Goal: Obtain resource: Download file/media

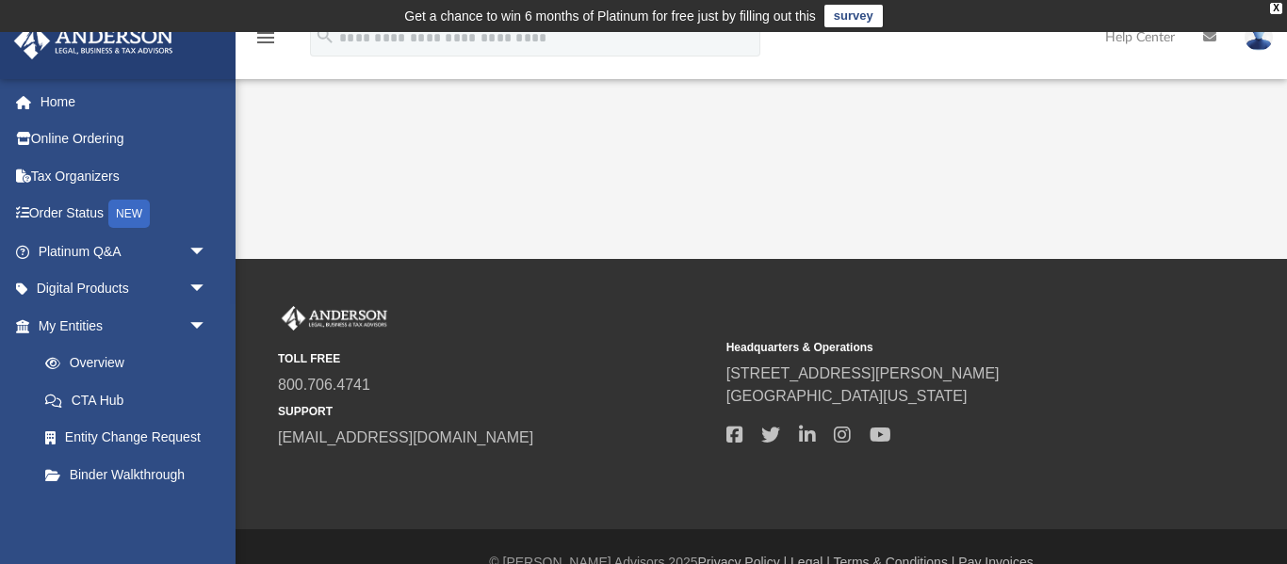
click at [1273, 15] on td "Get a chance to win 6 months of Platinum for free just by filling out this surv…" at bounding box center [643, 16] width 1287 height 32
click at [1270, 8] on div "X" at bounding box center [1276, 8] width 12 height 11
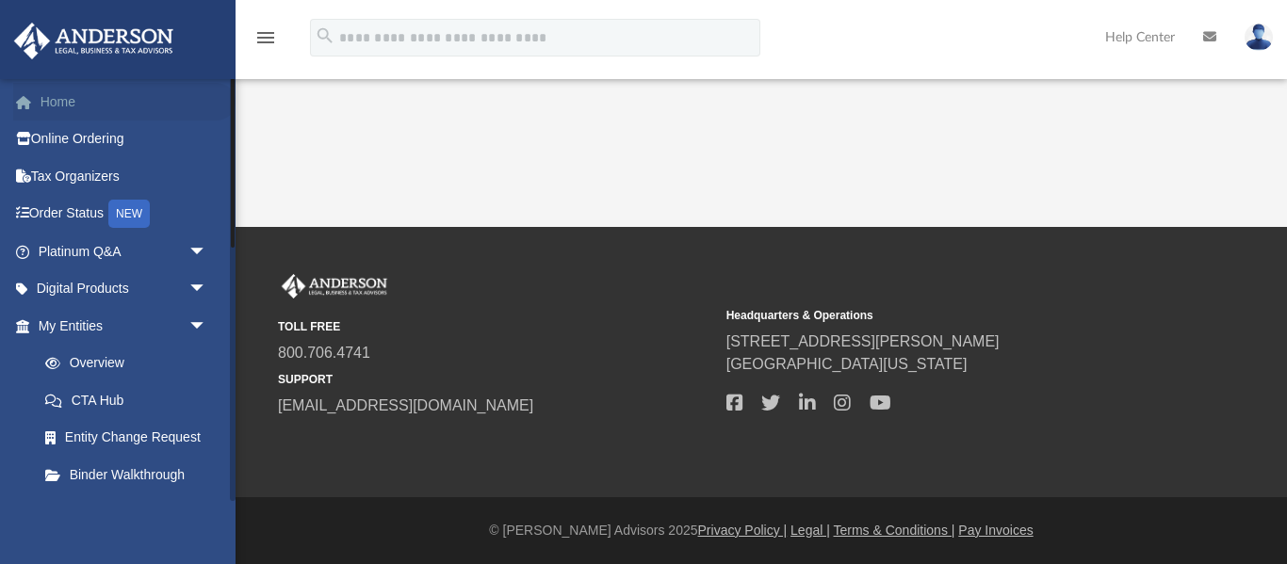
click at [59, 95] on link "Home" at bounding box center [124, 102] width 222 height 38
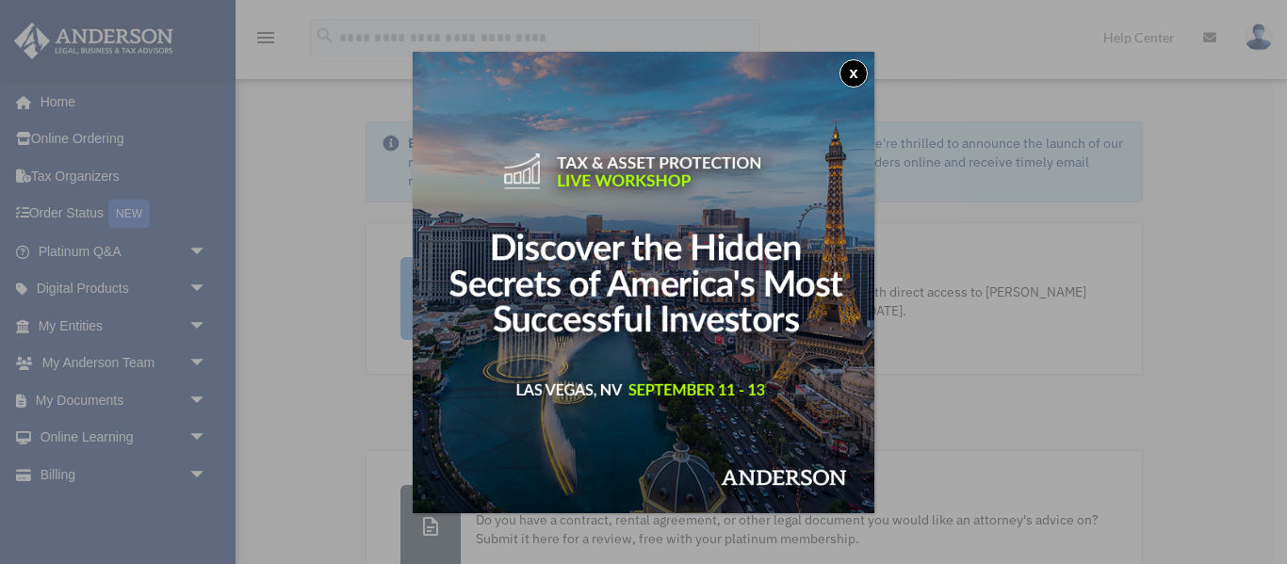
click at [850, 73] on button "x" at bounding box center [853, 73] width 28 height 28
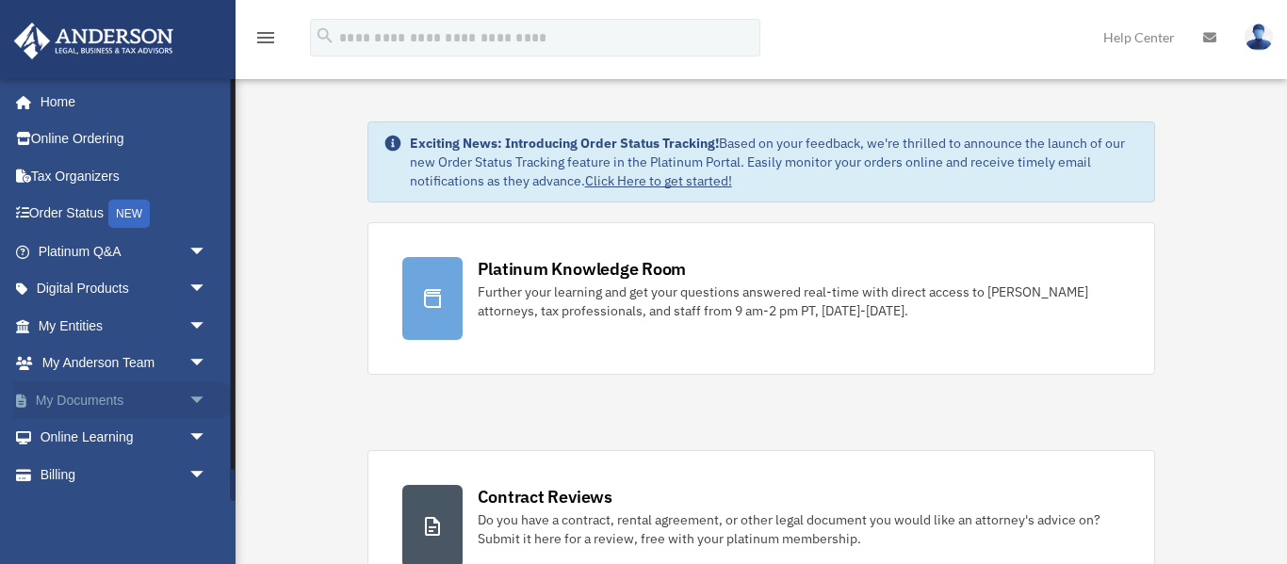
click at [141, 402] on link "My Documents arrow_drop_down" at bounding box center [124, 401] width 222 height 38
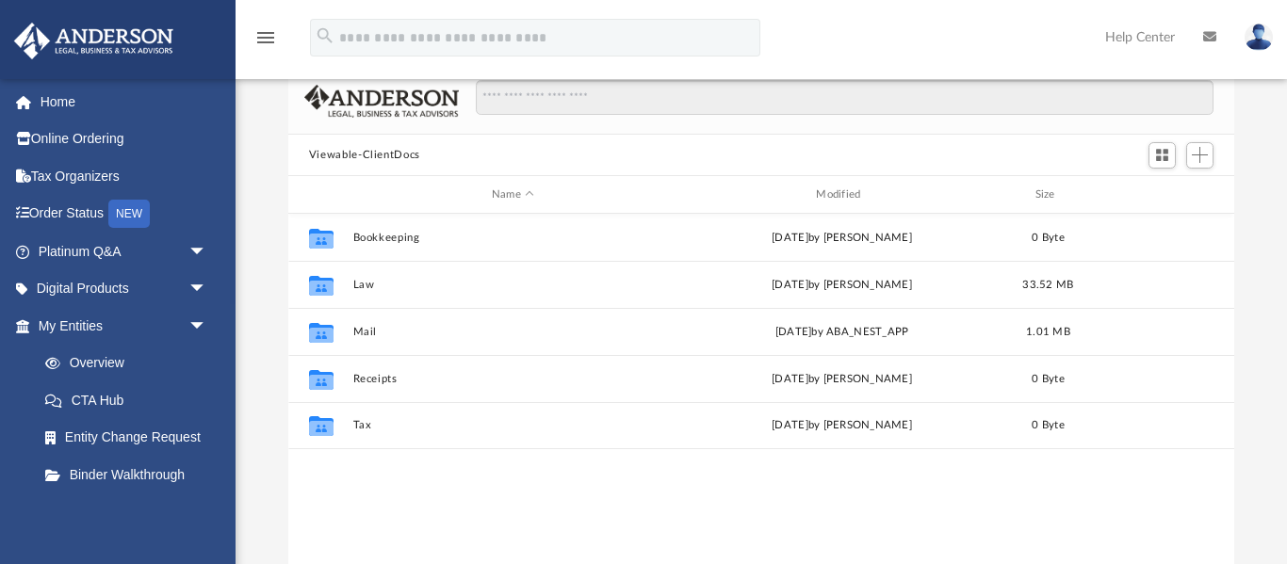
scroll to position [100, 0]
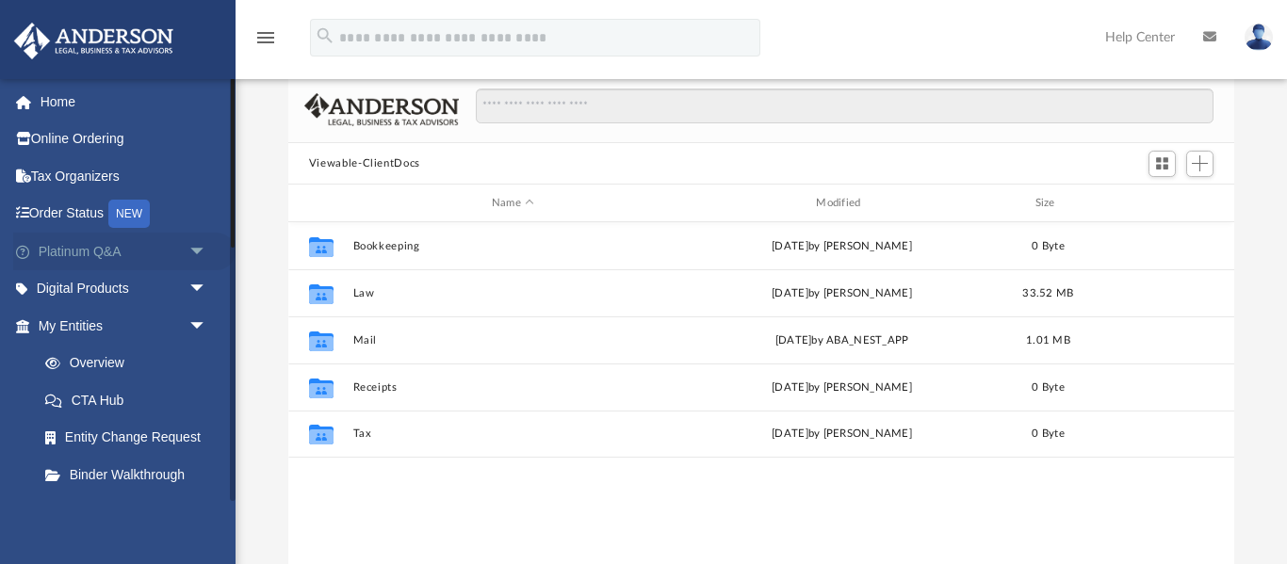
click at [202, 254] on span "arrow_drop_down" at bounding box center [207, 252] width 38 height 39
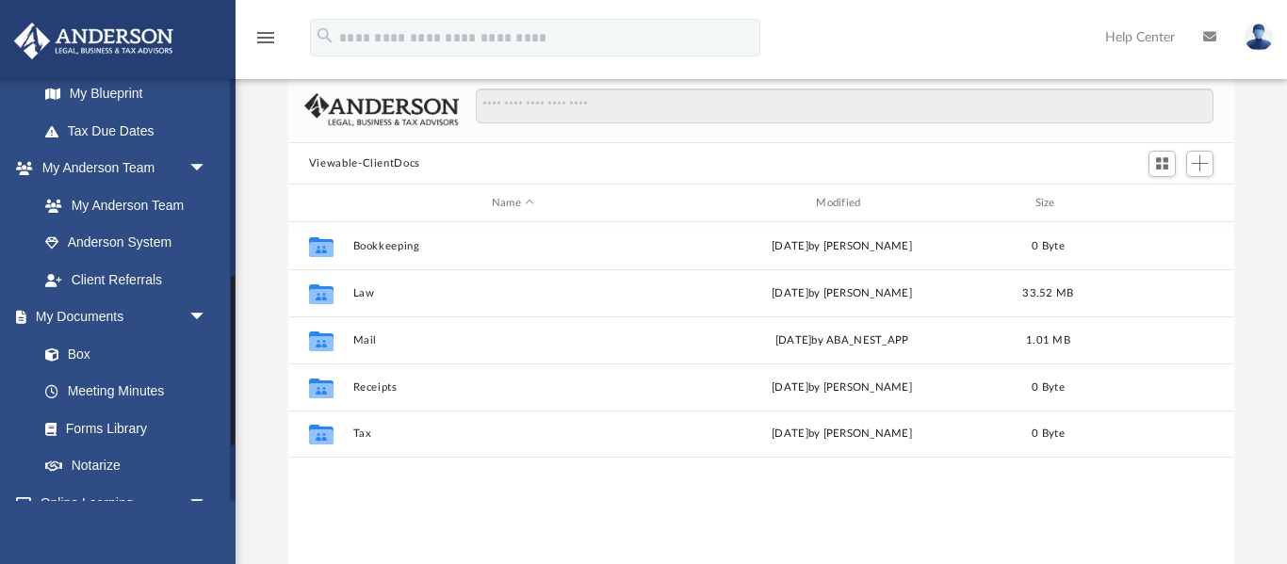
scroll to position [795, 0]
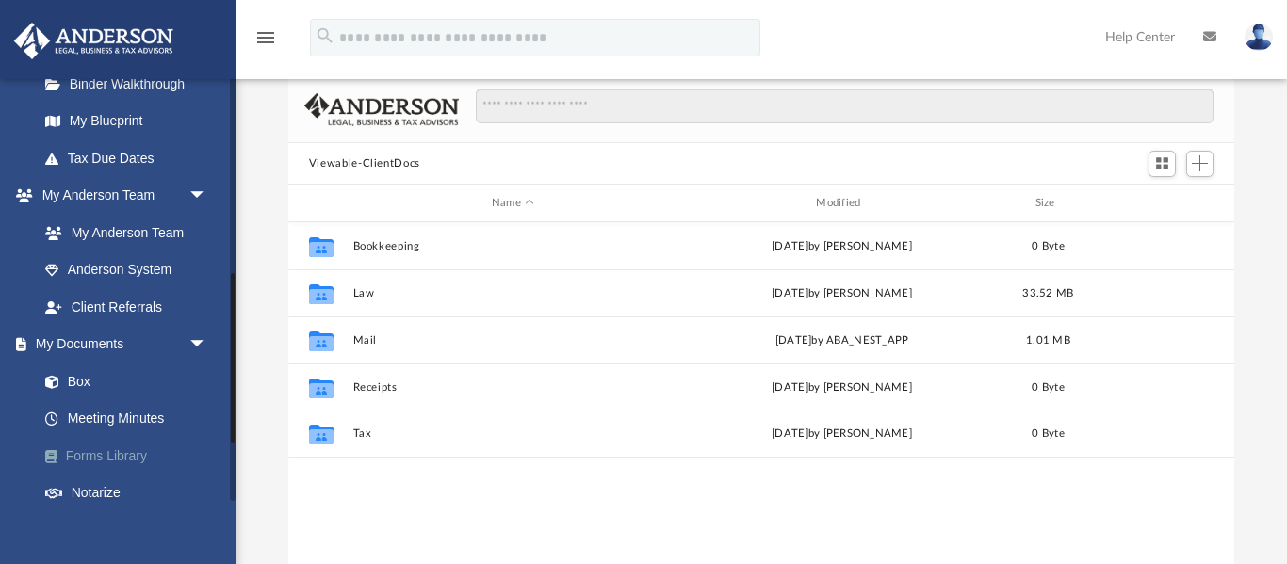
click at [83, 468] on link "Forms Library" at bounding box center [130, 456] width 209 height 38
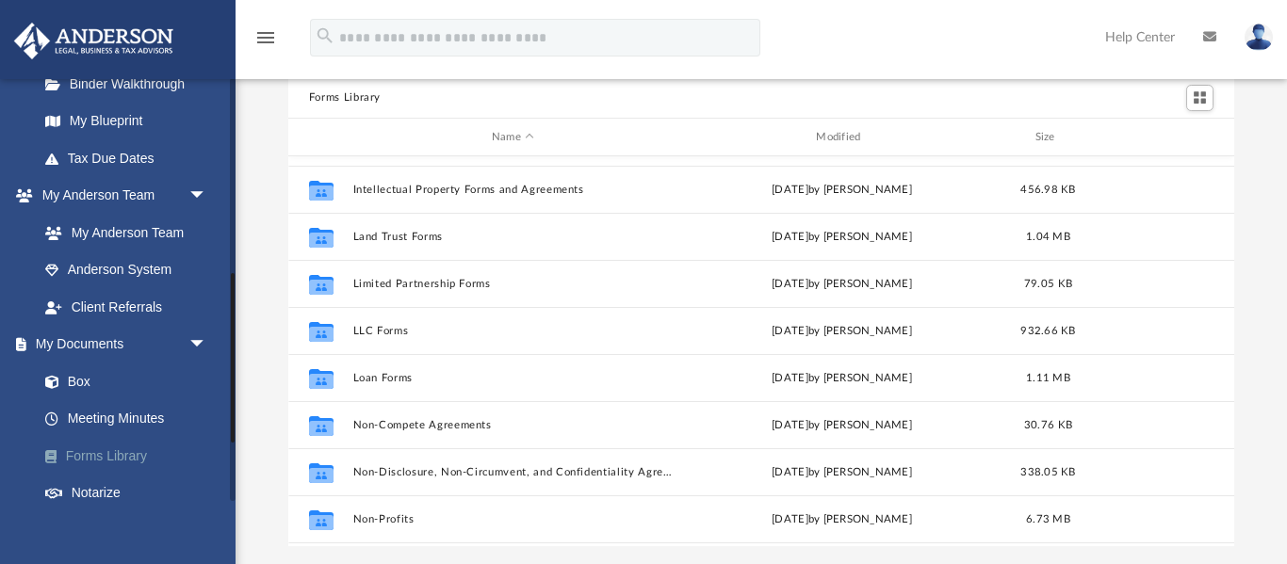
scroll to position [751, 0]
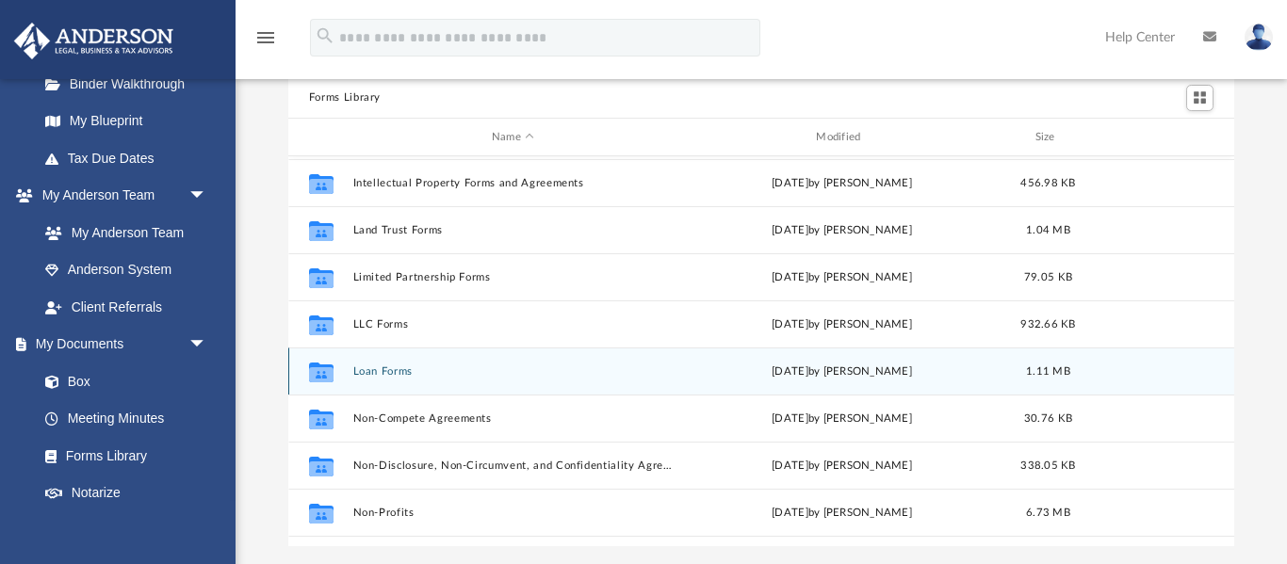
click at [361, 373] on button "Loan Forms" at bounding box center [512, 372] width 320 height 12
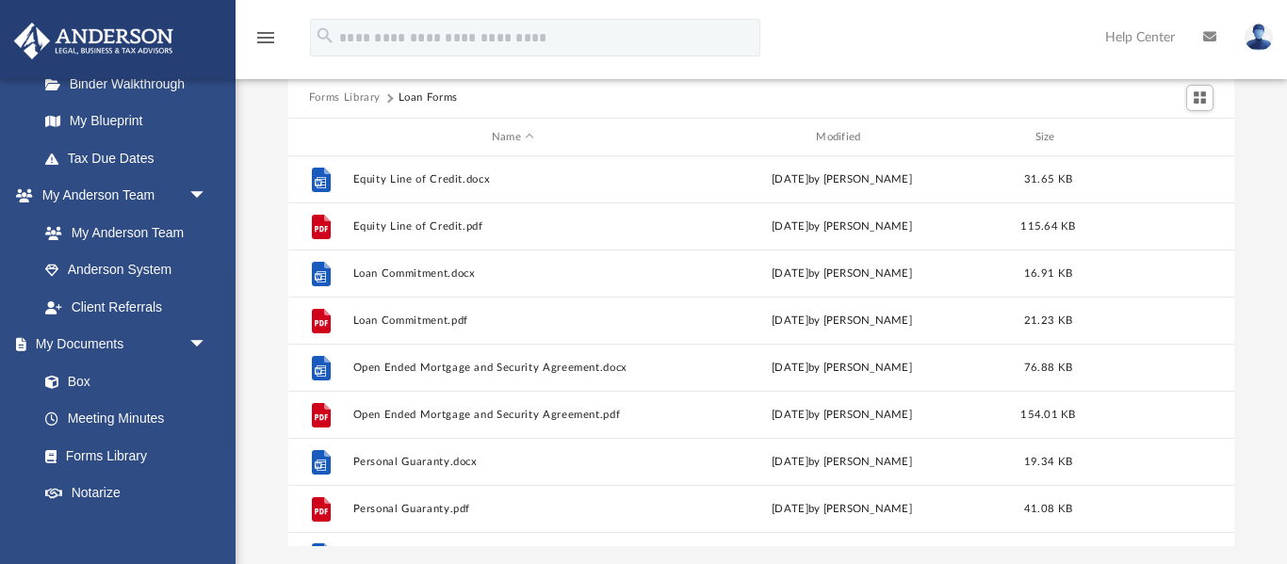
scroll to position [0, 0]
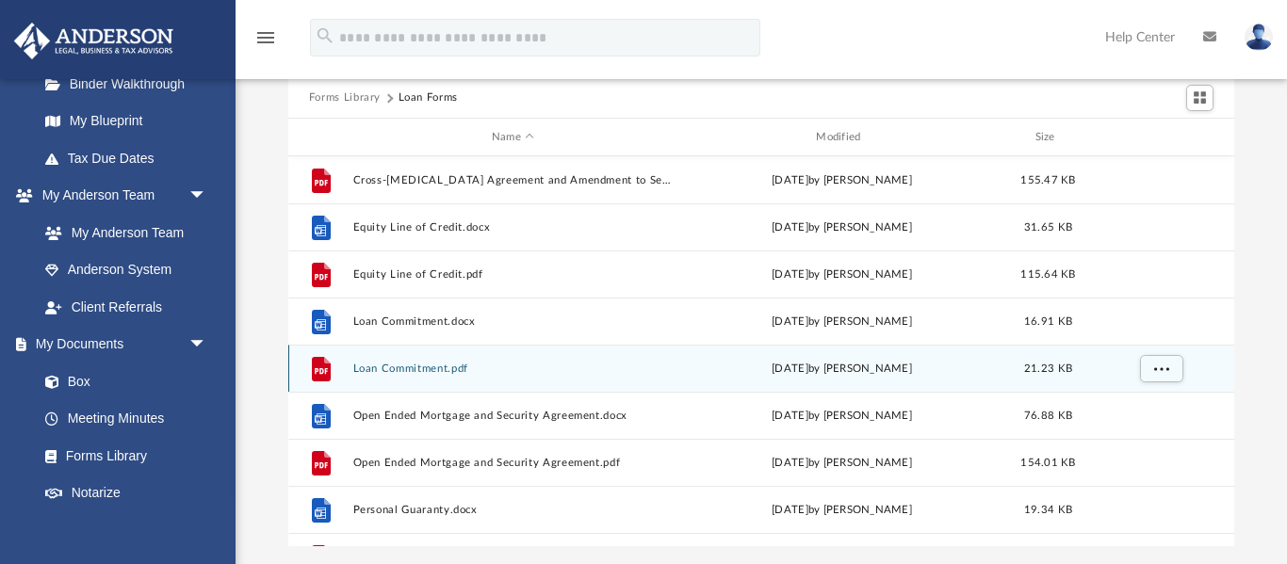
click at [432, 371] on button "Loan Commitment.pdf" at bounding box center [512, 369] width 320 height 12
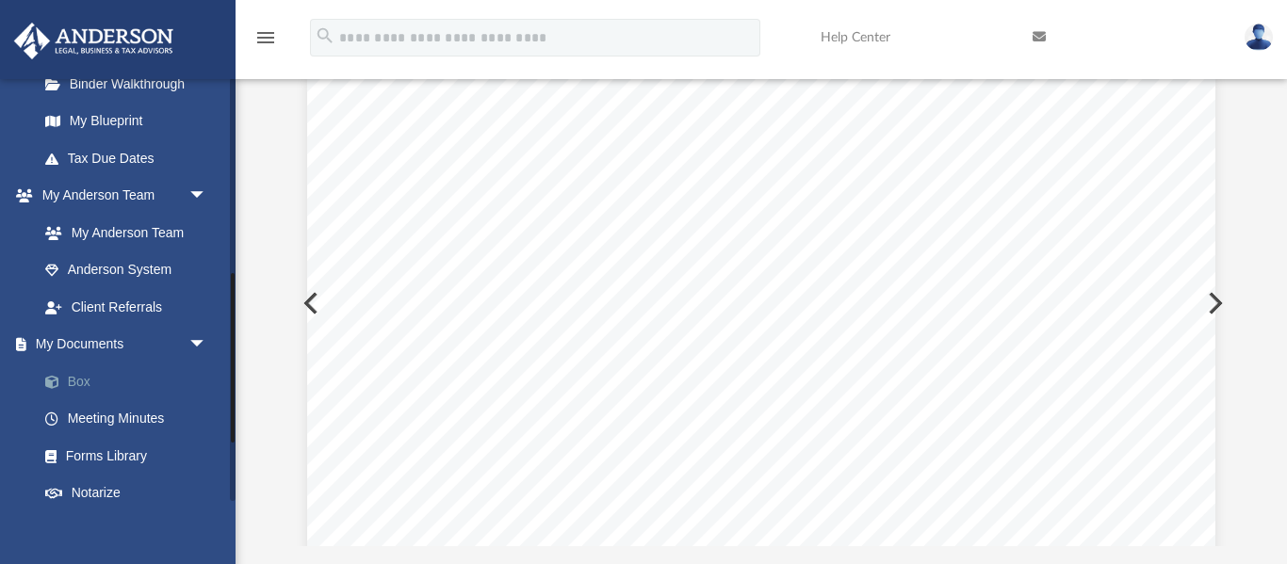
click at [111, 387] on link "Box" at bounding box center [130, 382] width 209 height 38
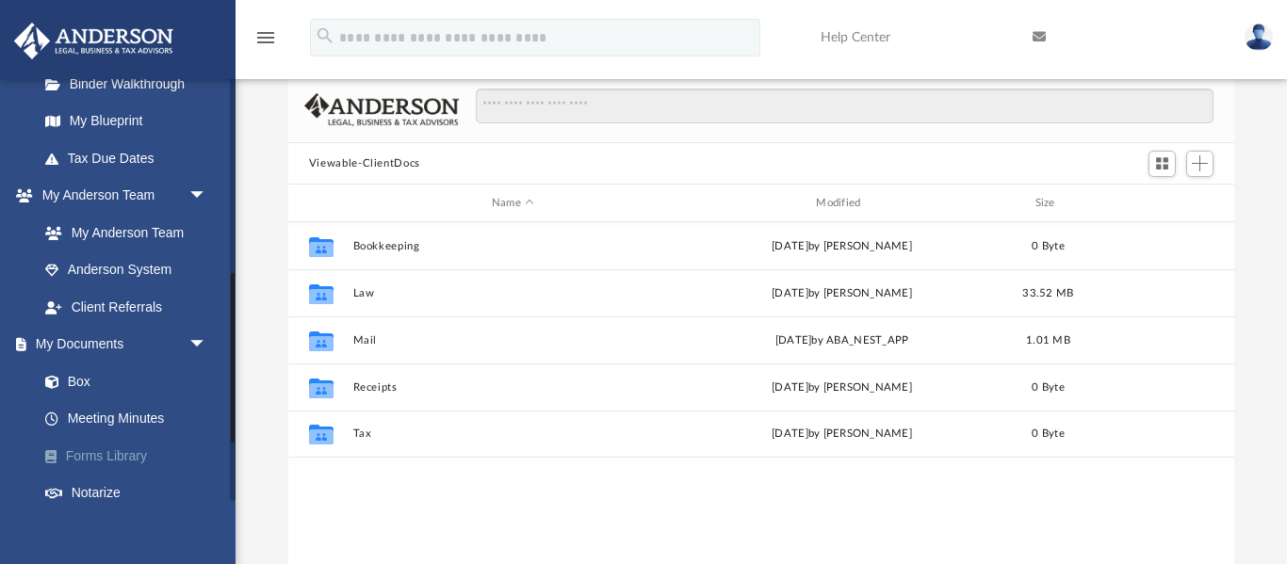
scroll to position [429, 947]
click at [107, 460] on link "Forms Library" at bounding box center [130, 456] width 209 height 38
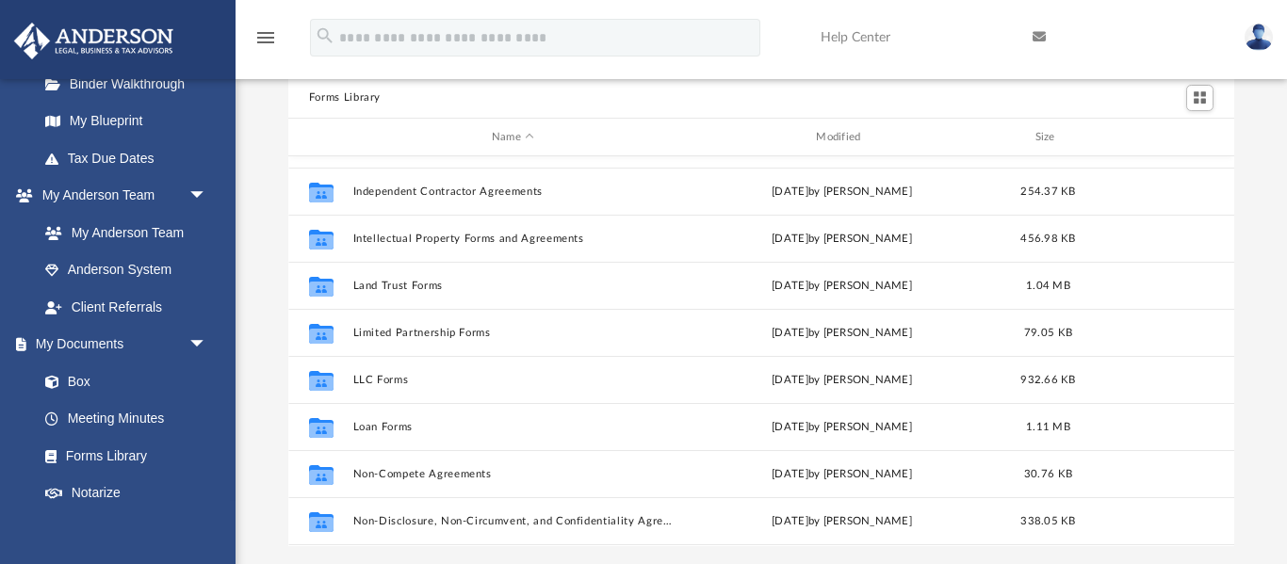
scroll to position [708, 0]
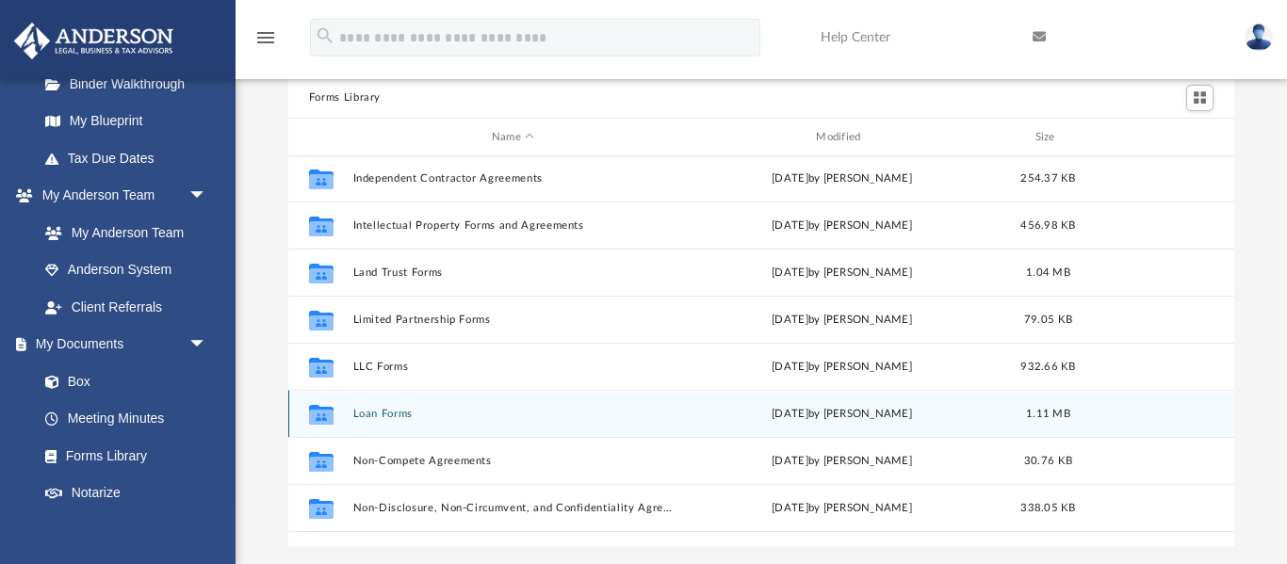
click at [383, 413] on button "Loan Forms" at bounding box center [512, 414] width 320 height 12
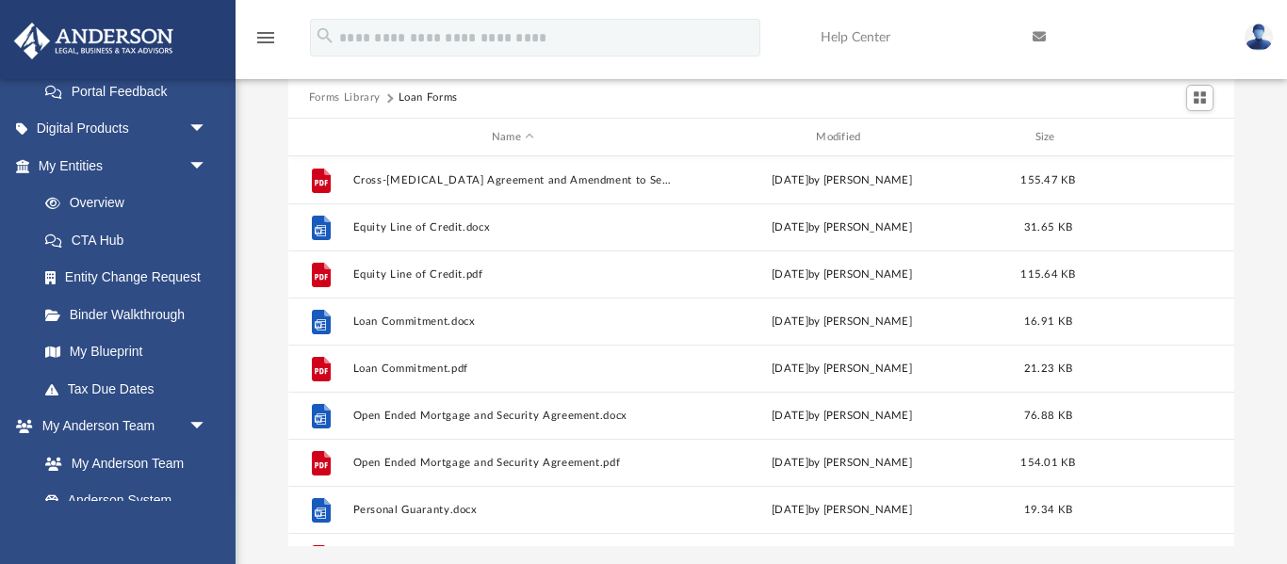
scroll to position [571, 0]
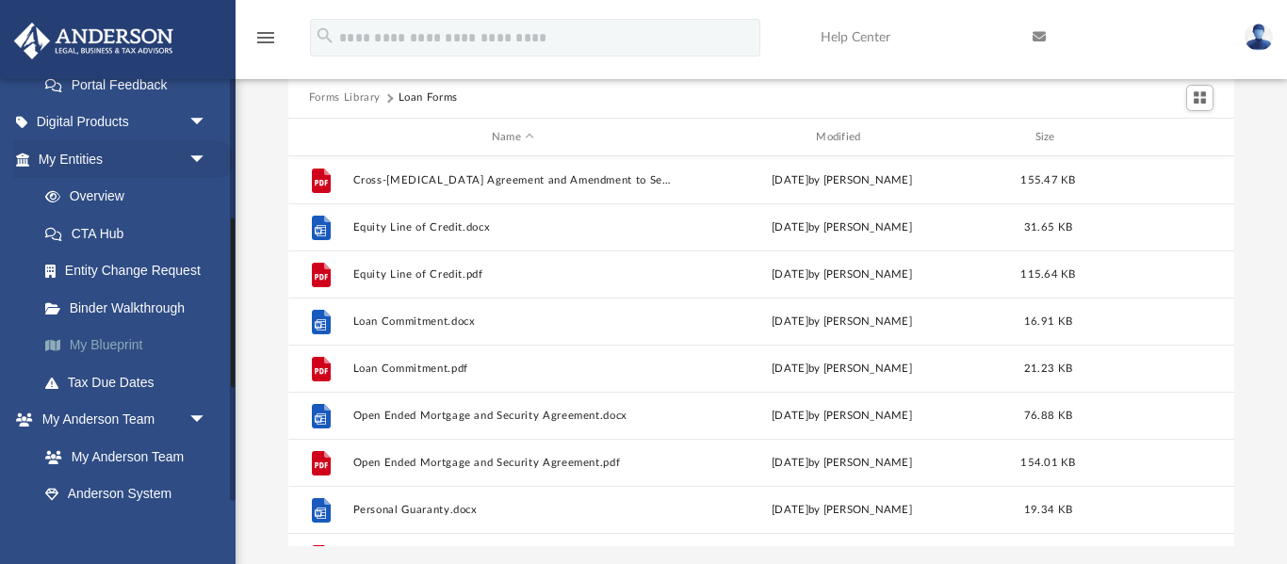
click at [88, 353] on link "My Blueprint" at bounding box center [130, 346] width 209 height 38
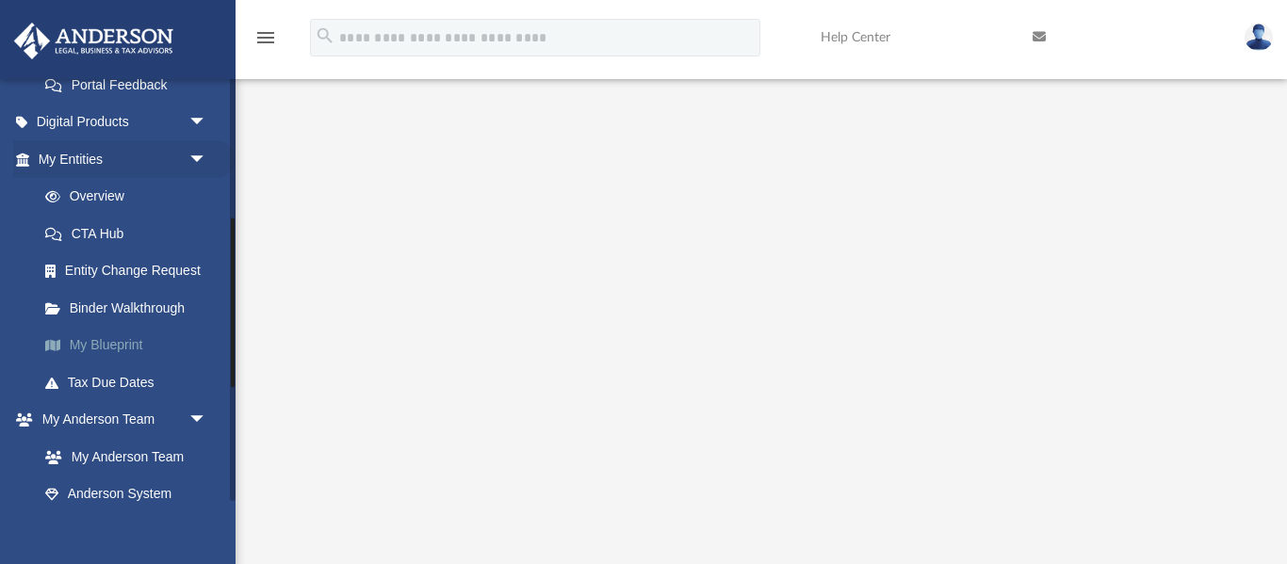
scroll to position [246, 0]
